Goal: Transaction & Acquisition: Purchase product/service

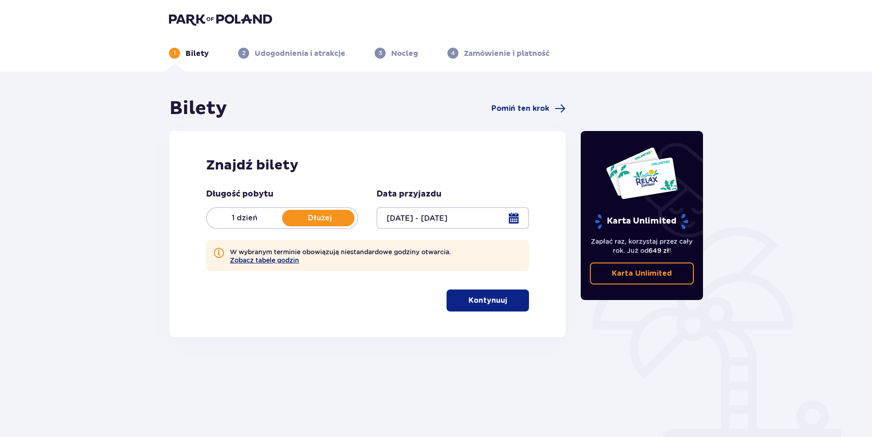
click at [289, 261] on button "Zobacz tabelę godzin" at bounding box center [264, 259] width 69 height 7
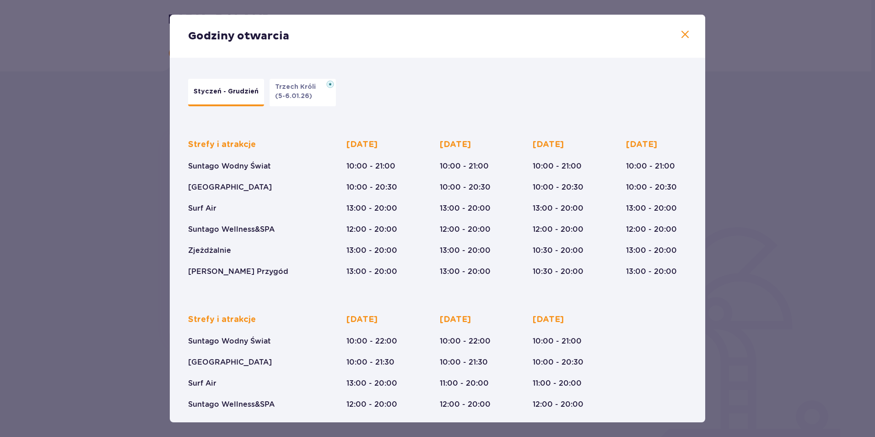
click at [683, 38] on span at bounding box center [685, 34] width 11 height 11
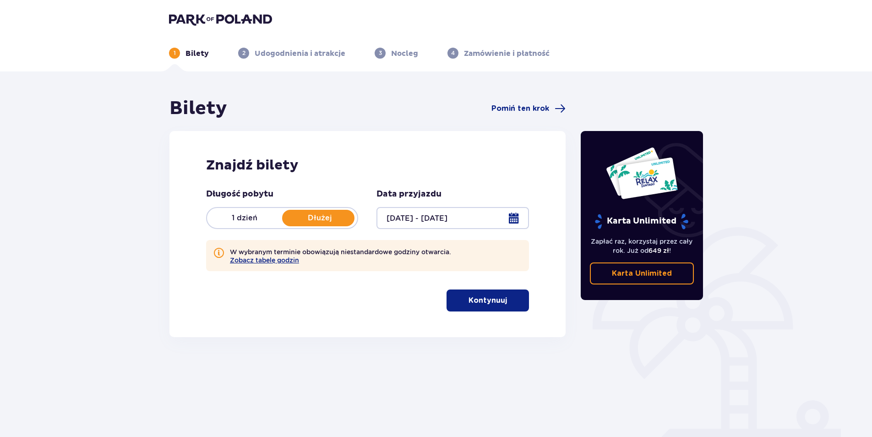
click at [506, 302] on span "button" at bounding box center [508, 300] width 11 height 11
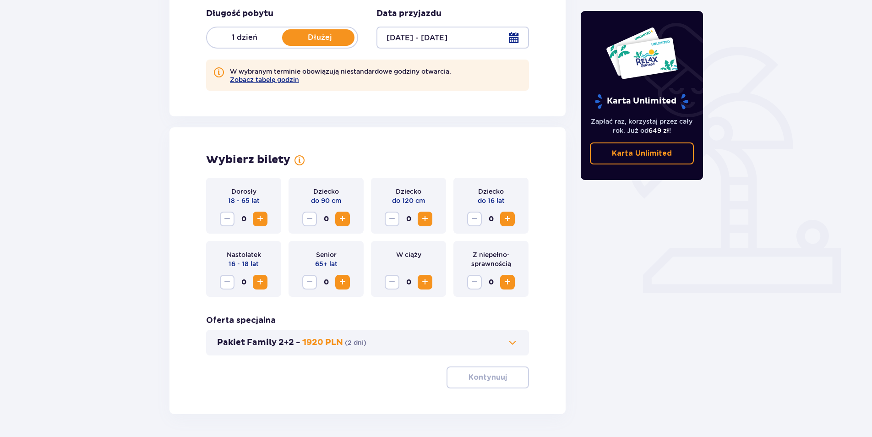
scroll to position [212, 0]
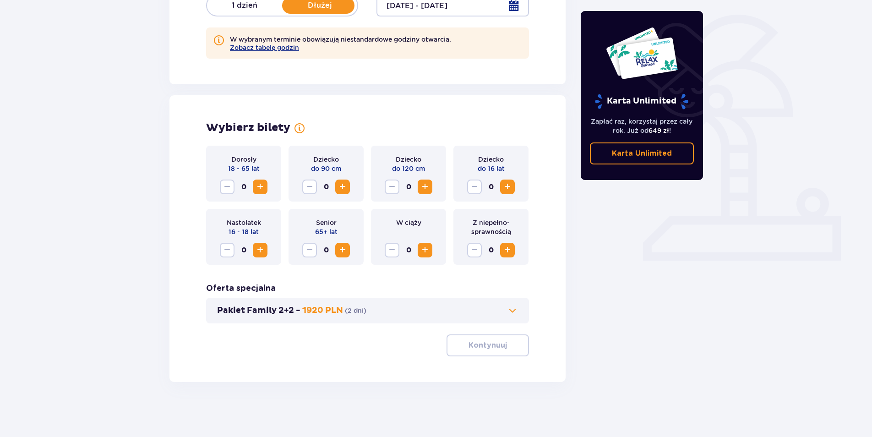
click at [511, 185] on span "Zwiększ" at bounding box center [507, 186] width 11 height 11
click at [508, 348] on span "button" at bounding box center [508, 345] width 11 height 11
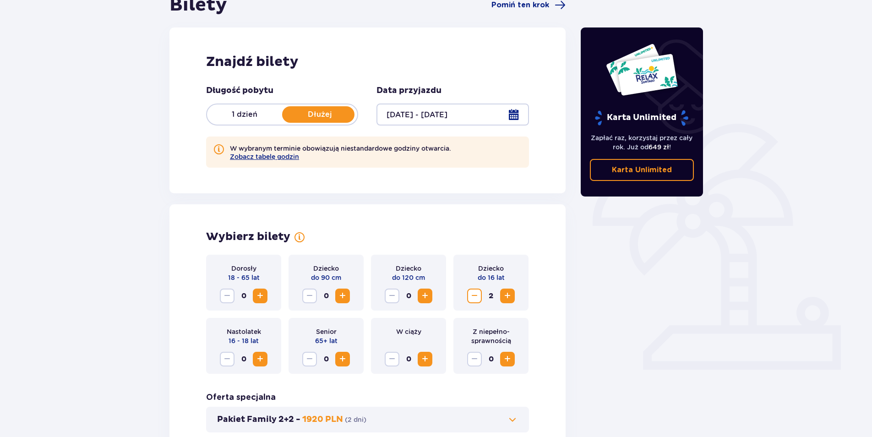
scroll to position [92, 0]
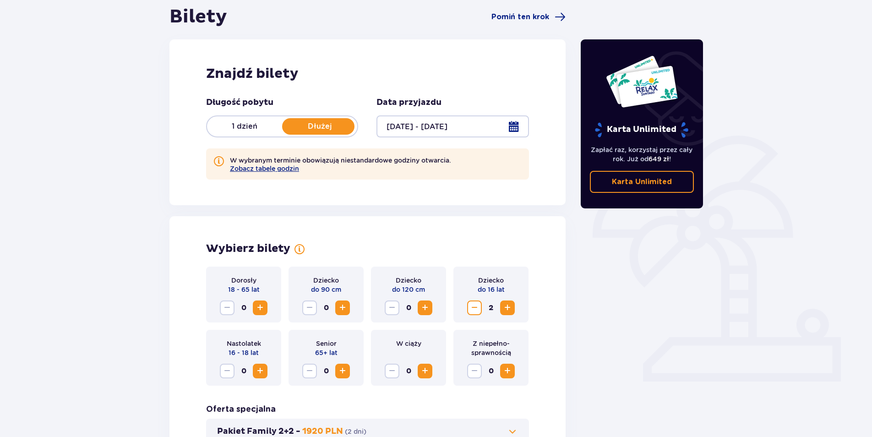
click at [257, 306] on span "Zwiększ" at bounding box center [260, 307] width 11 height 11
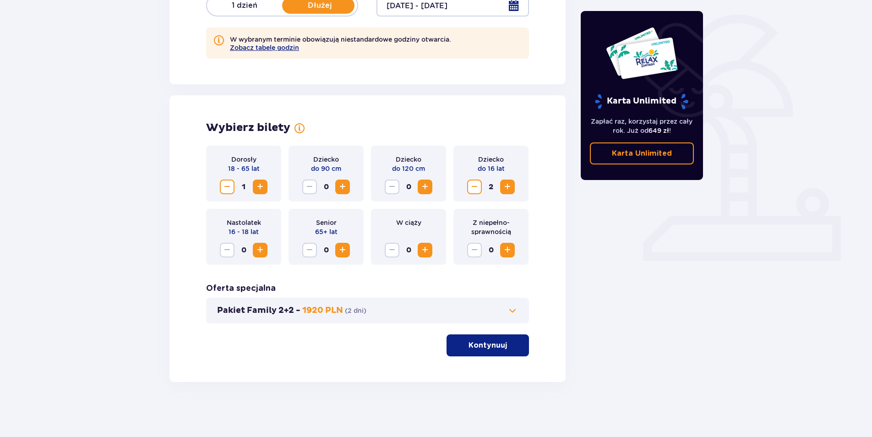
click at [483, 343] on p "Kontynuuj" at bounding box center [487, 345] width 38 height 10
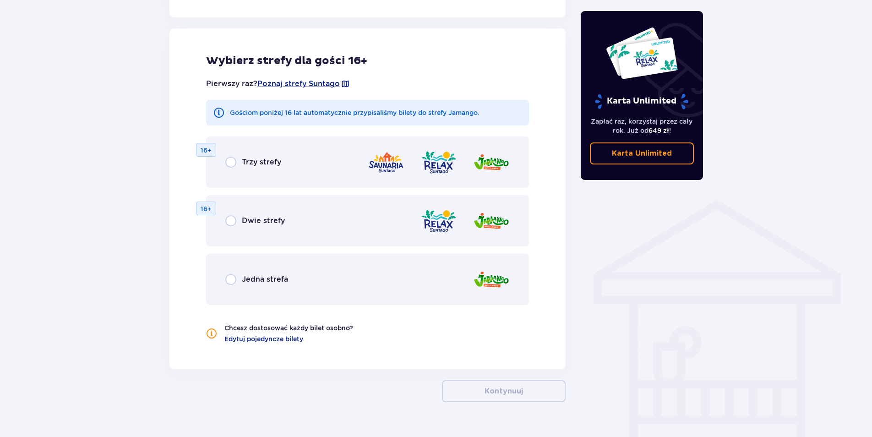
scroll to position [550, 0]
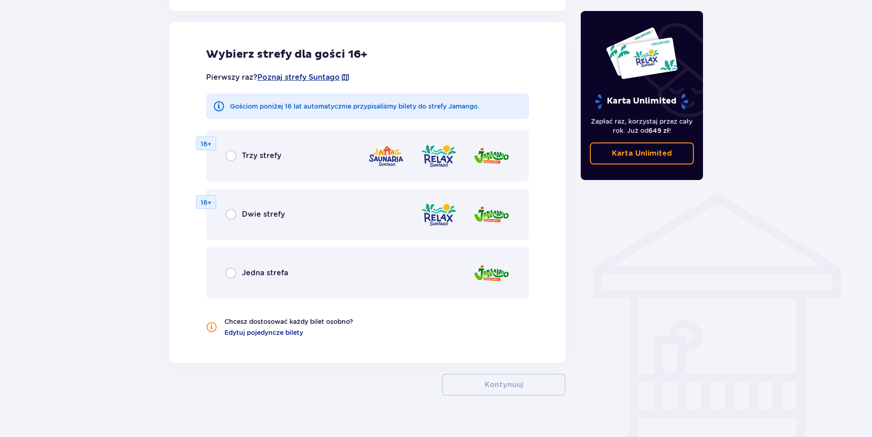
drag, startPoint x: 239, startPoint y: 157, endPoint x: 261, endPoint y: 207, distance: 55.1
click at [239, 158] on div "Trzy strefy" at bounding box center [253, 155] width 56 height 11
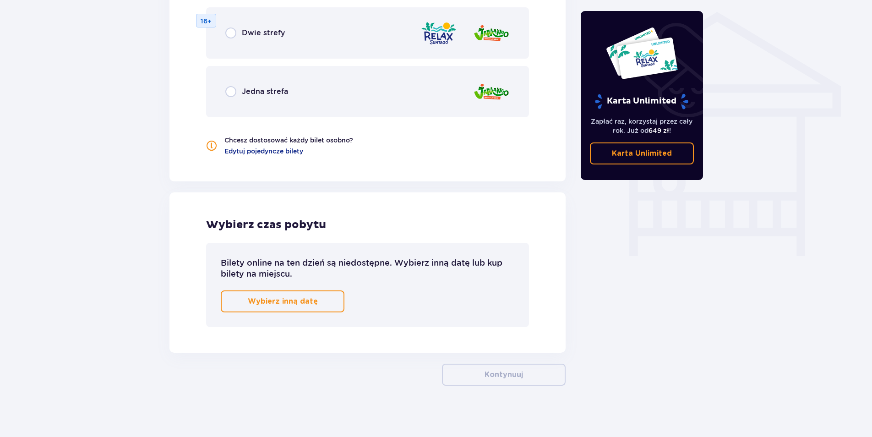
scroll to position [735, 0]
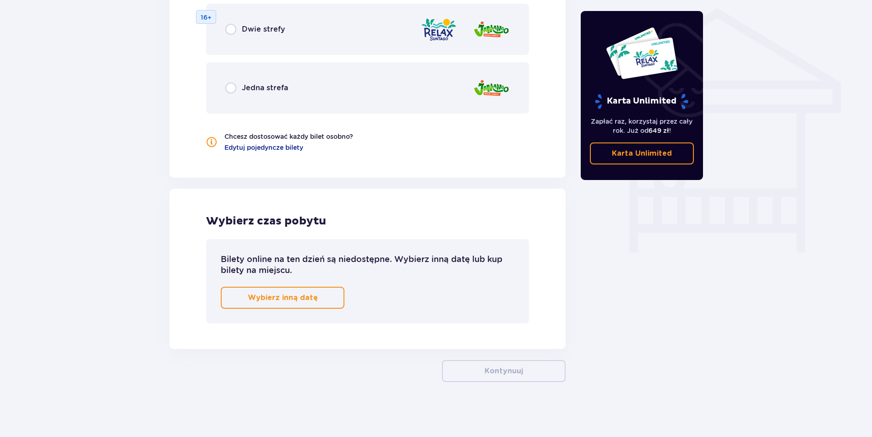
click at [234, 34] on input "radio" at bounding box center [230, 29] width 11 height 11
radio input "true"
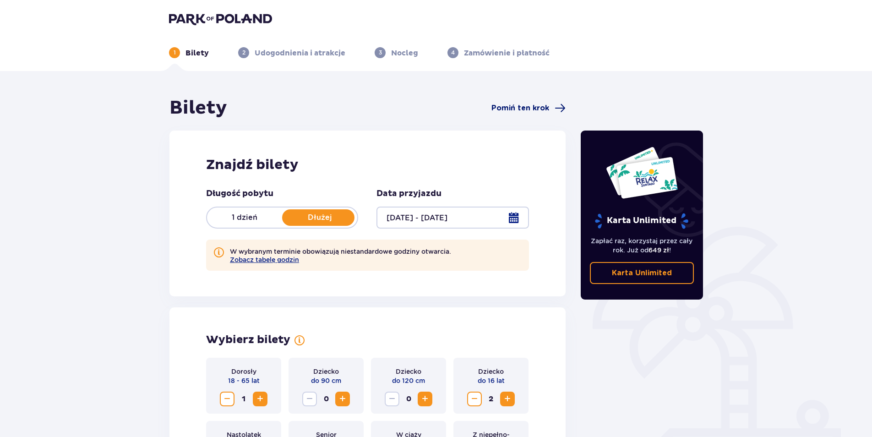
scroll to position [0, 0]
click at [400, 52] on p "Nocleg" at bounding box center [404, 54] width 27 height 10
click at [391, 53] on p "Nocleg" at bounding box center [404, 54] width 27 height 10
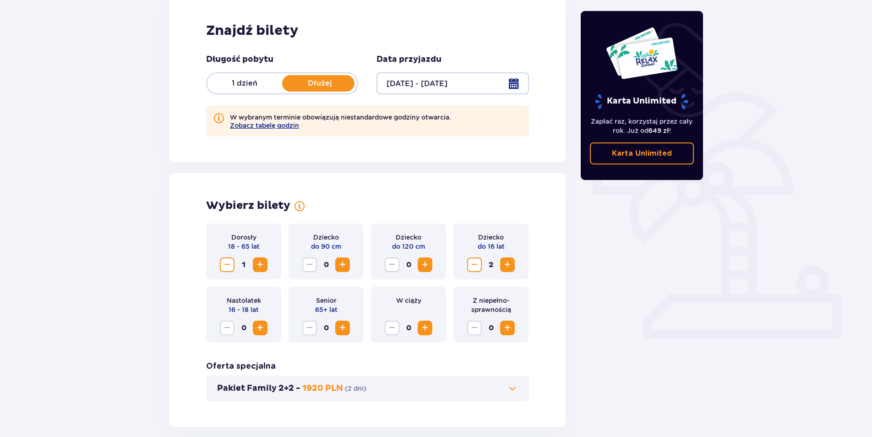
scroll to position [137, 0]
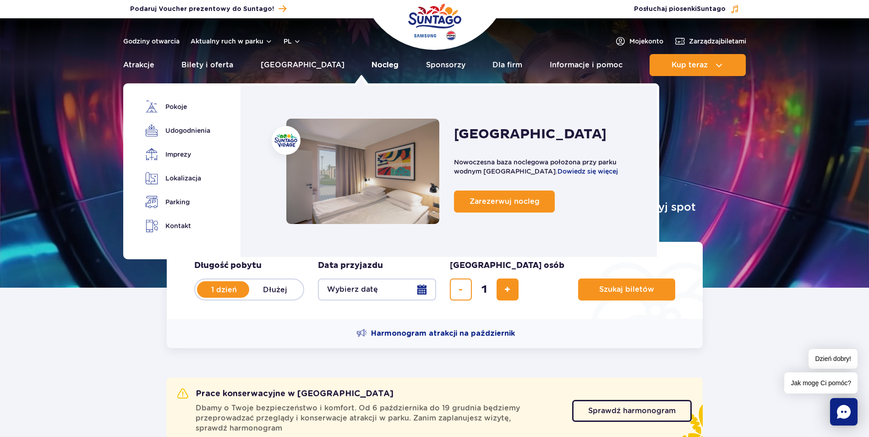
click at [371, 67] on link "Nocleg" at bounding box center [384, 65] width 27 height 22
